Goal: Task Accomplishment & Management: Manage account settings

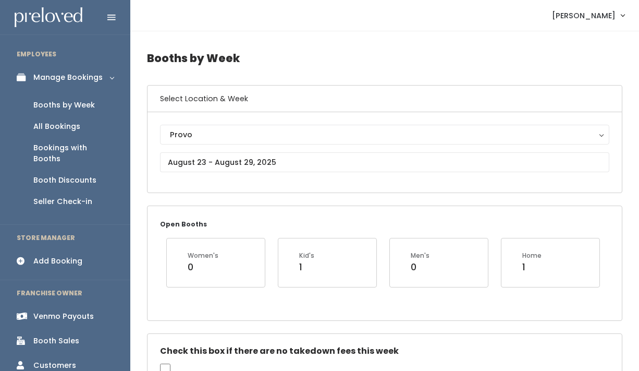
click at [600, 19] on span "[PERSON_NAME]" at bounding box center [584, 15] width 64 height 11
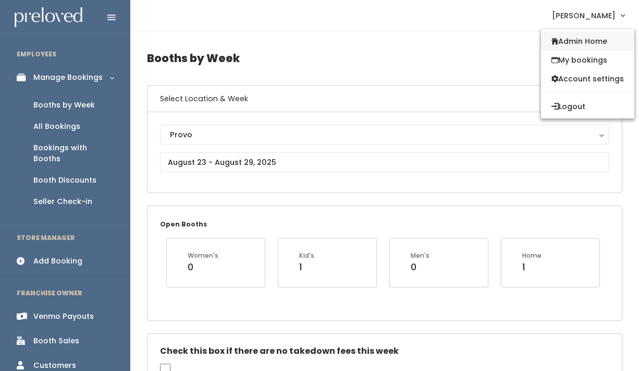
click at [590, 39] on link "Admin Home" at bounding box center [587, 41] width 93 height 19
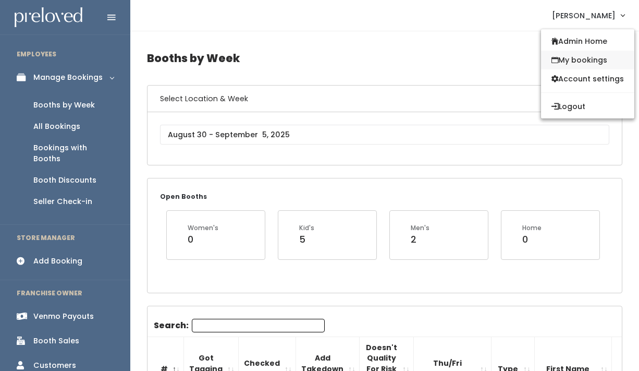
click at [589, 59] on link "My bookings" at bounding box center [587, 60] width 93 height 19
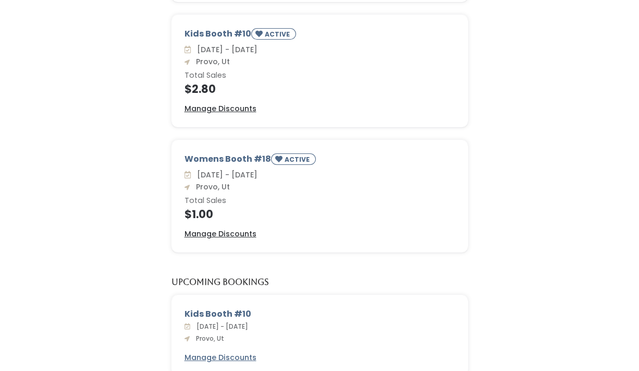
scroll to position [228, 0]
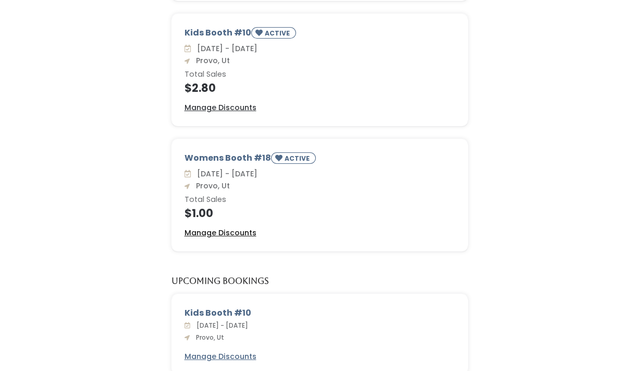
click at [210, 234] on u "Manage Discounts" at bounding box center [220, 232] width 72 height 10
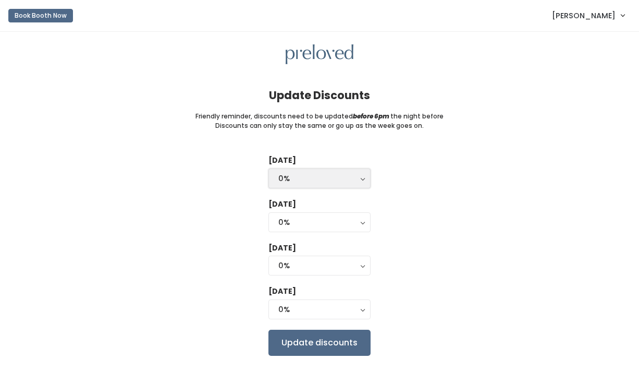
click at [306, 178] on div "0%" at bounding box center [319, 177] width 82 height 11
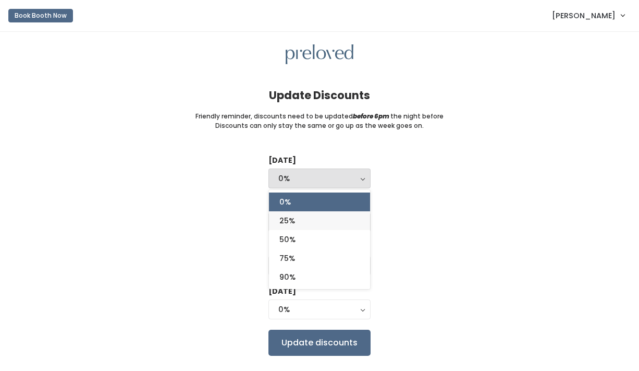
click at [307, 215] on link "25%" at bounding box center [319, 220] width 101 height 19
select select "25%"
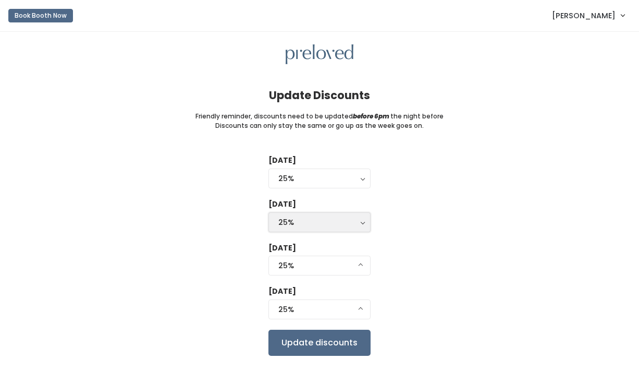
click at [353, 224] on div "25%" at bounding box center [319, 221] width 82 height 11
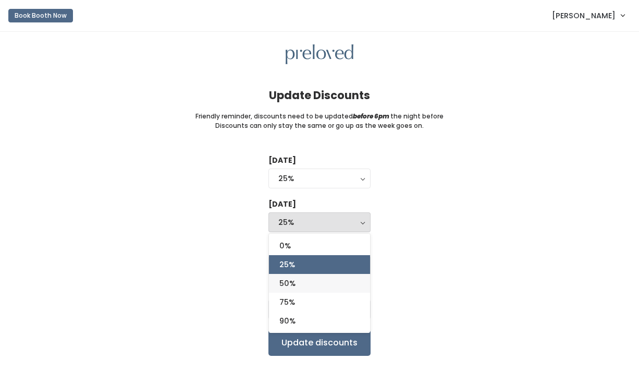
click at [329, 286] on link "50%" at bounding box center [319, 283] width 101 height 19
select select "50%"
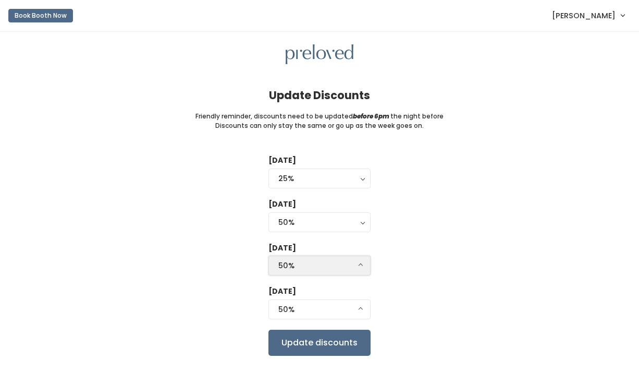
click at [356, 274] on button "50%" at bounding box center [319, 265] width 102 height 20
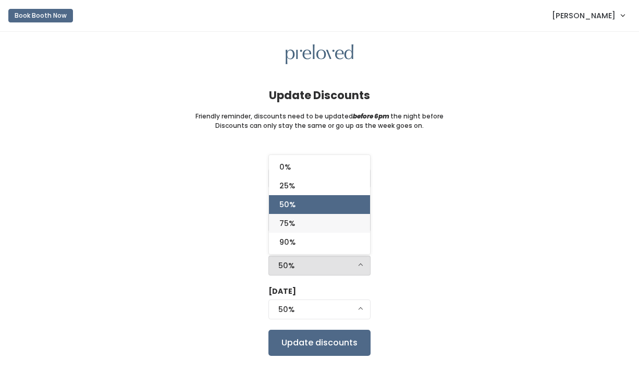
click at [334, 230] on link "75%" at bounding box center [319, 223] width 101 height 19
select select "75%"
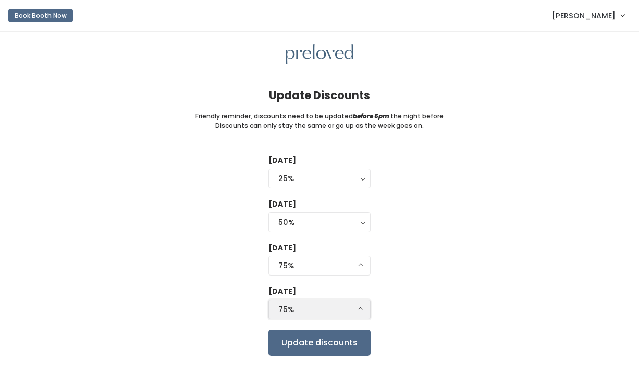
click at [359, 310] on button "75%" at bounding box center [319, 309] width 102 height 20
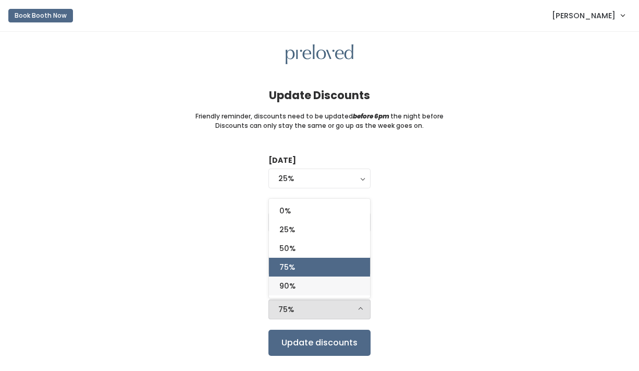
click at [324, 281] on link "90%" at bounding box center [319, 285] width 101 height 19
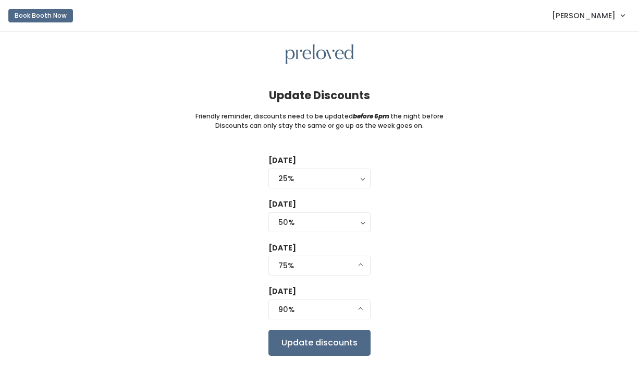
click at [403, 261] on div "Tuesday 0% 25% 50% 75% 90% 25% 0% 25% 50% 75% 90% Wednesday 0% 25% 50% 75% 90% …" at bounding box center [320, 255] width 606 height 200
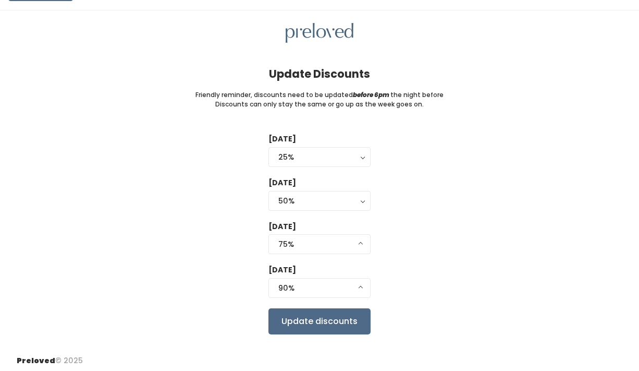
scroll to position [26, 0]
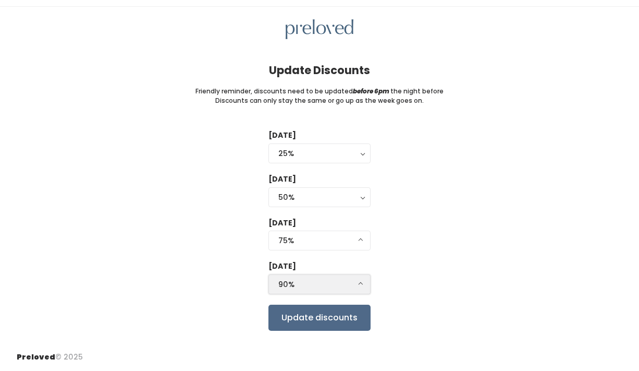
click at [365, 279] on button "90%" at bounding box center [319, 284] width 102 height 20
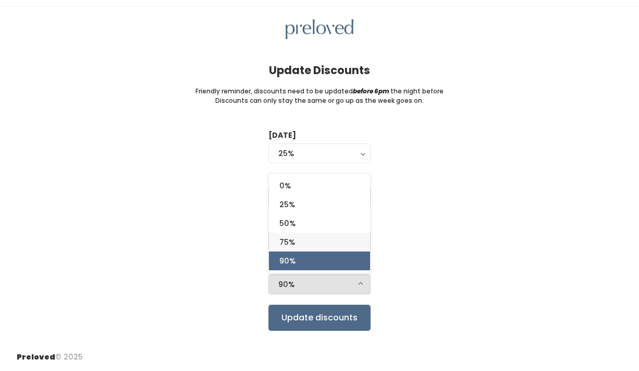
click at [317, 248] on link "75%" at bounding box center [319, 241] width 101 height 19
select select "75%"
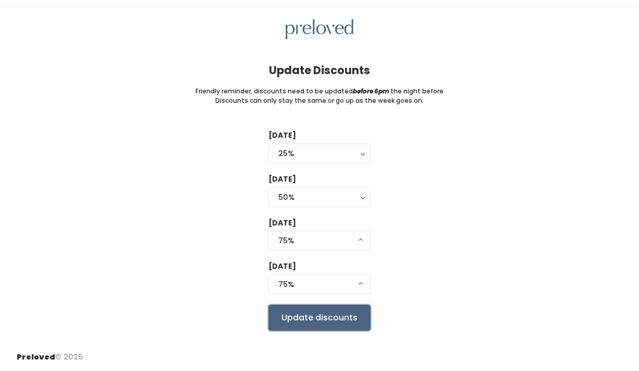
click at [349, 307] on input "Update discounts" at bounding box center [319, 317] width 102 height 26
